Goal: Task Accomplishment & Management: Manage account settings

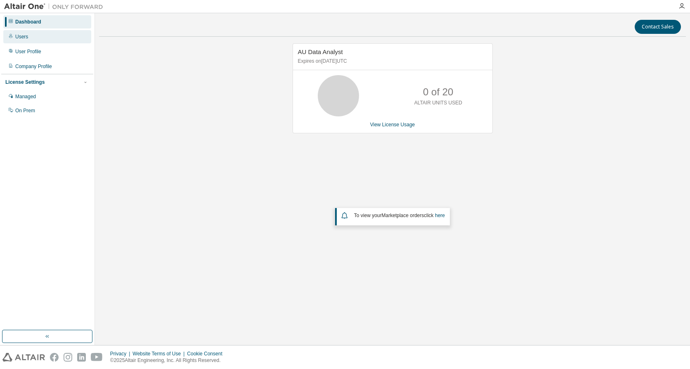
click at [27, 35] on div "Users" at bounding box center [21, 36] width 13 height 7
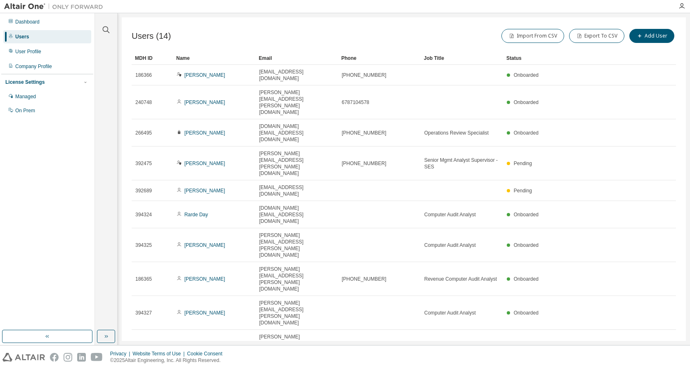
click at [654, 368] on icon "button" at bounding box center [655, 373] width 10 height 10
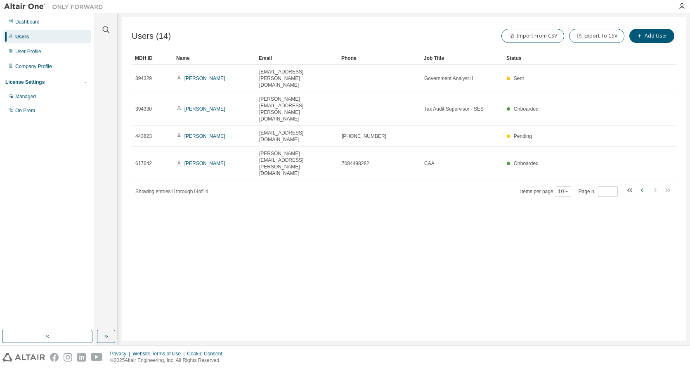
click at [642, 188] on icon "button" at bounding box center [642, 190] width 2 height 4
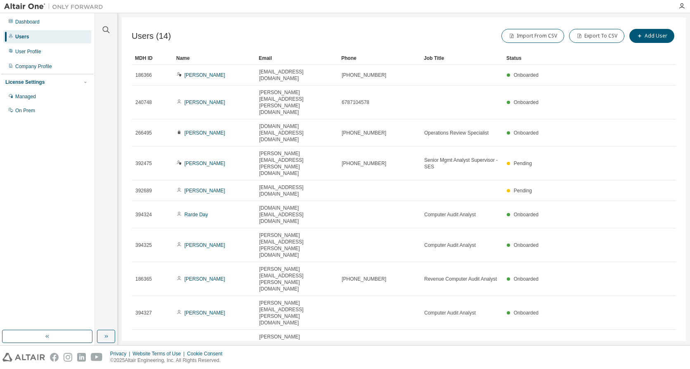
click at [655, 368] on icon "button" at bounding box center [655, 373] width 10 height 10
type input "*"
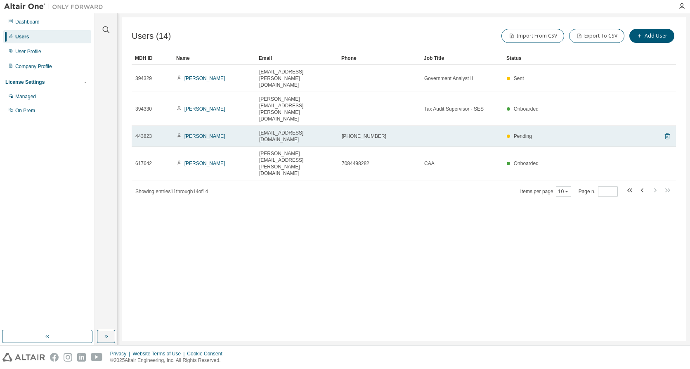
click at [666, 136] on icon at bounding box center [667, 137] width 2 height 2
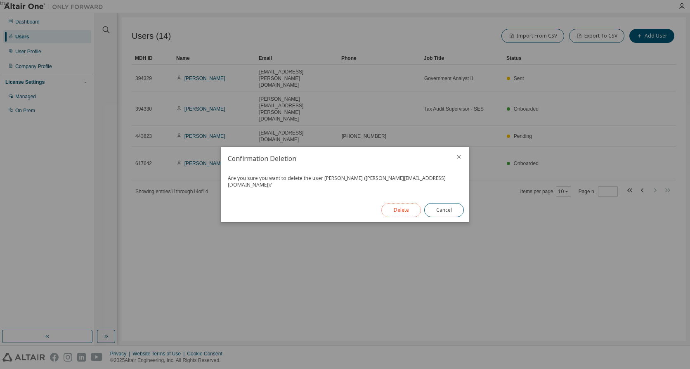
click at [404, 205] on button "Delete" at bounding box center [401, 210] width 40 height 14
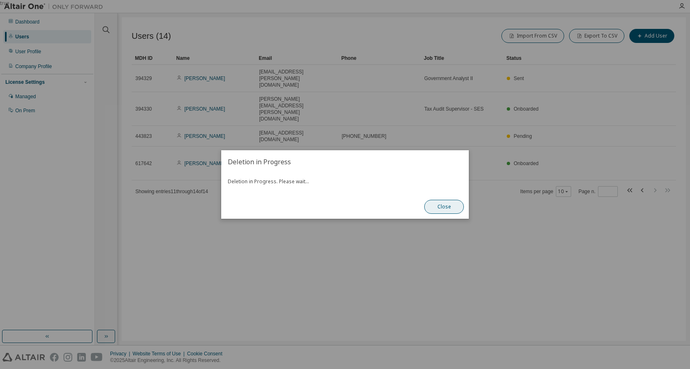
click at [452, 204] on button "Close" at bounding box center [444, 207] width 40 height 14
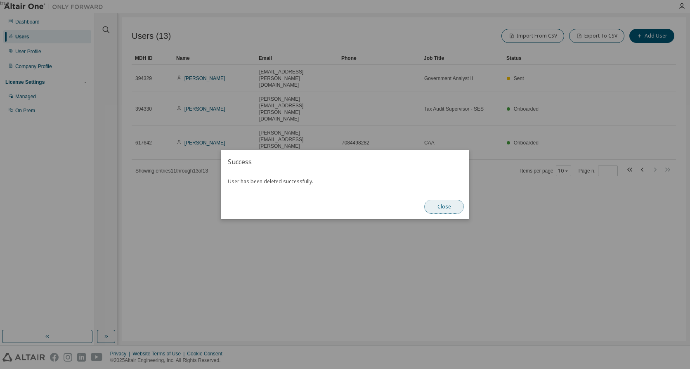
click at [456, 203] on button "Close" at bounding box center [444, 207] width 40 height 14
